Goal: Transaction & Acquisition: Book appointment/travel/reservation

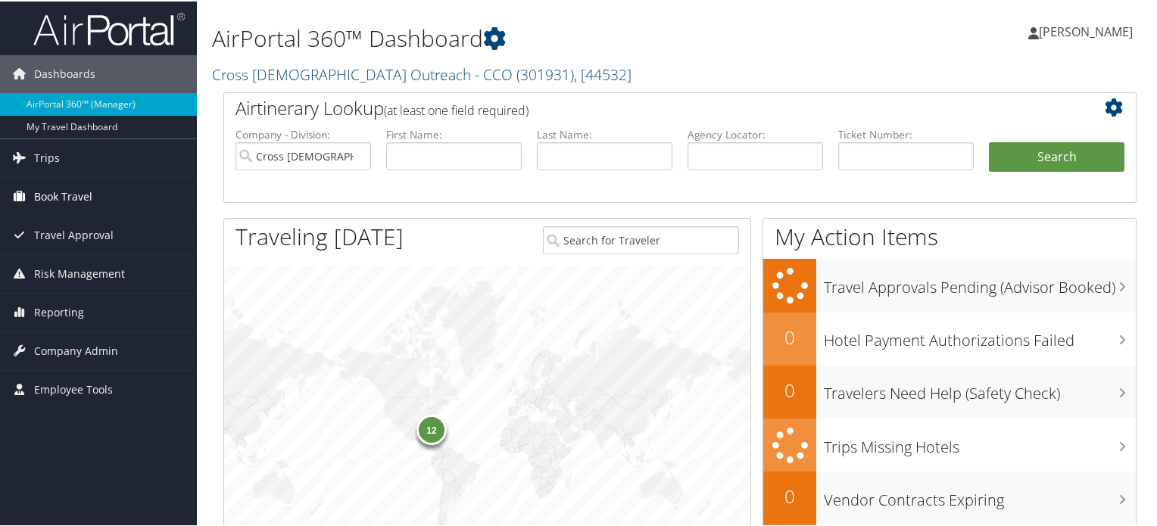
click at [50, 191] on span "Book Travel" at bounding box center [63, 195] width 58 height 38
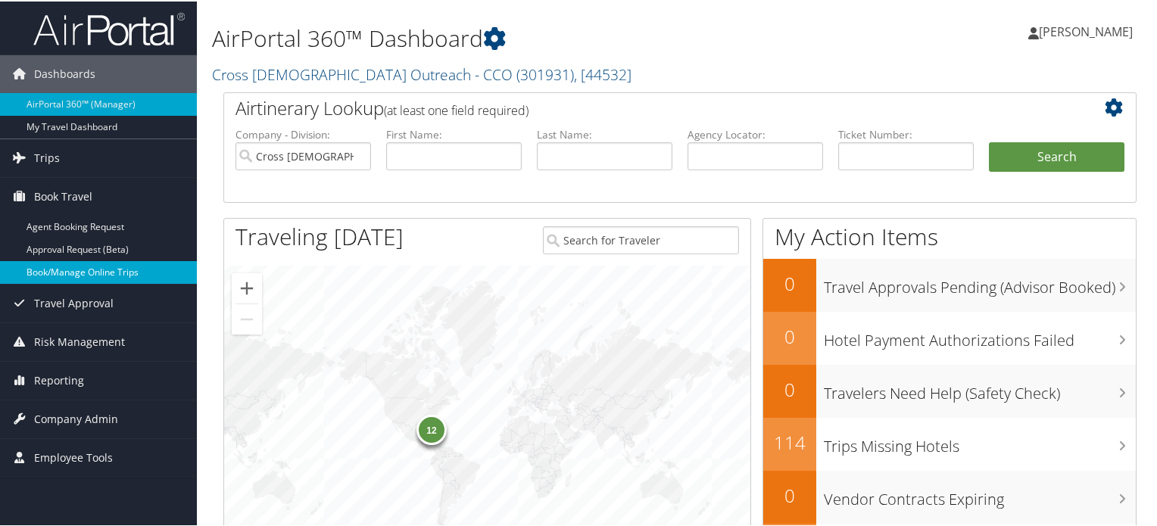
click at [121, 272] on link "Book/Manage Online Trips" at bounding box center [98, 271] width 197 height 23
